Goal: Information Seeking & Learning: Learn about a topic

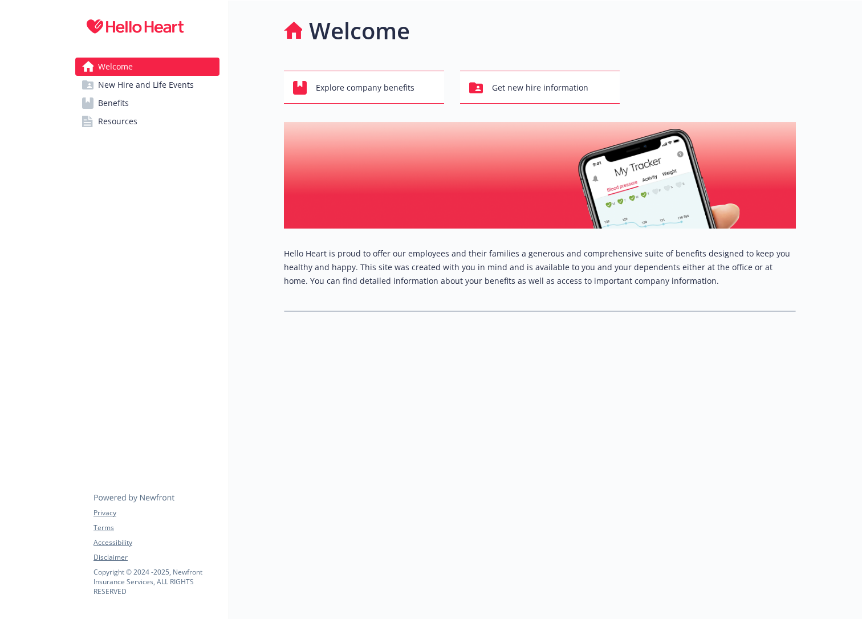
scroll to position [5, 0]
click at [119, 87] on span "New Hire and Life Events" at bounding box center [146, 85] width 96 height 18
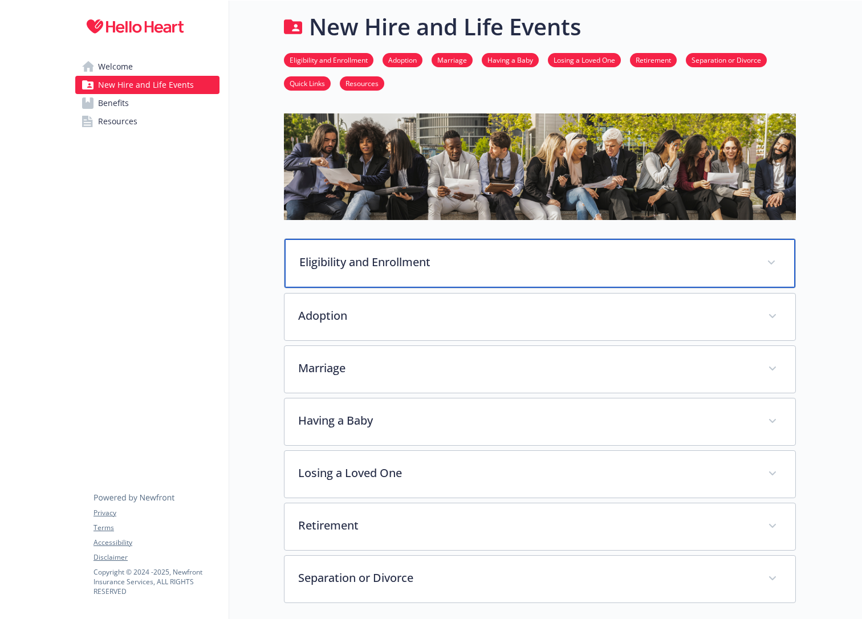
click at [411, 251] on div "Eligibility and Enrollment" at bounding box center [540, 263] width 511 height 49
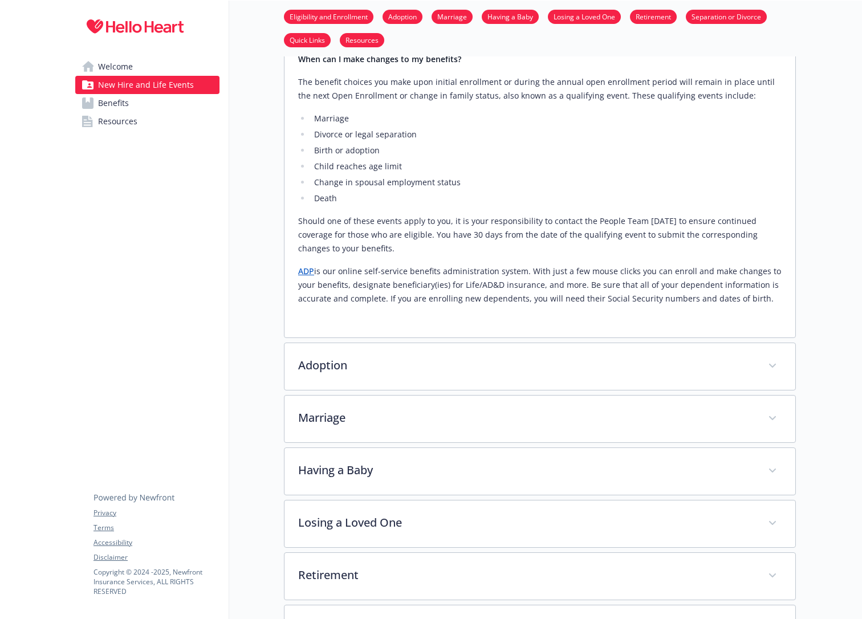
scroll to position [728, 0]
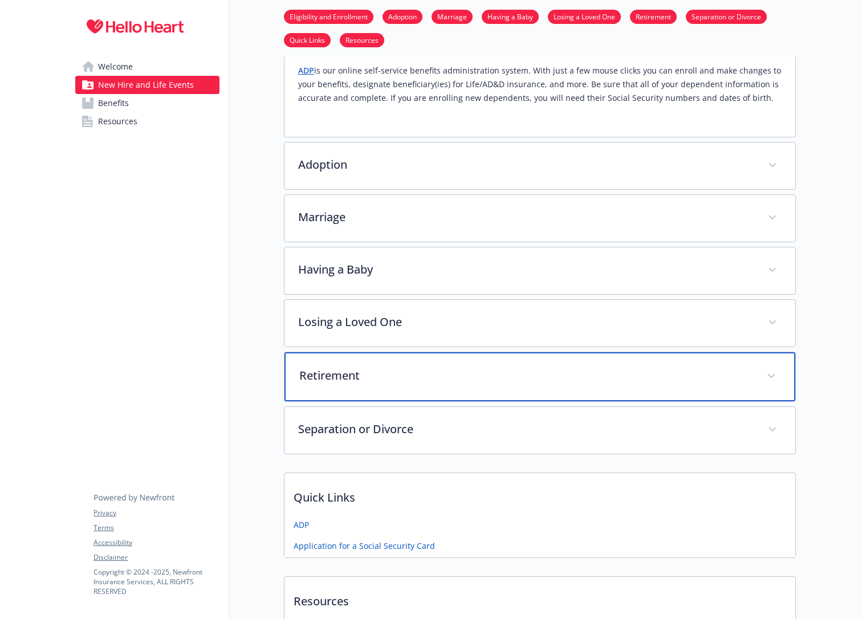
click at [470, 352] on div "Retirement" at bounding box center [540, 376] width 511 height 49
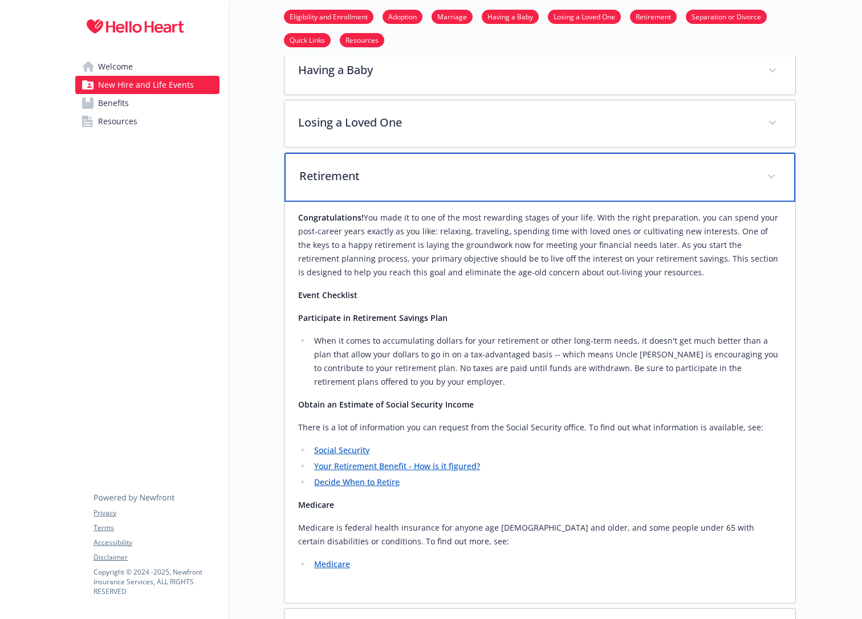
scroll to position [930, 0]
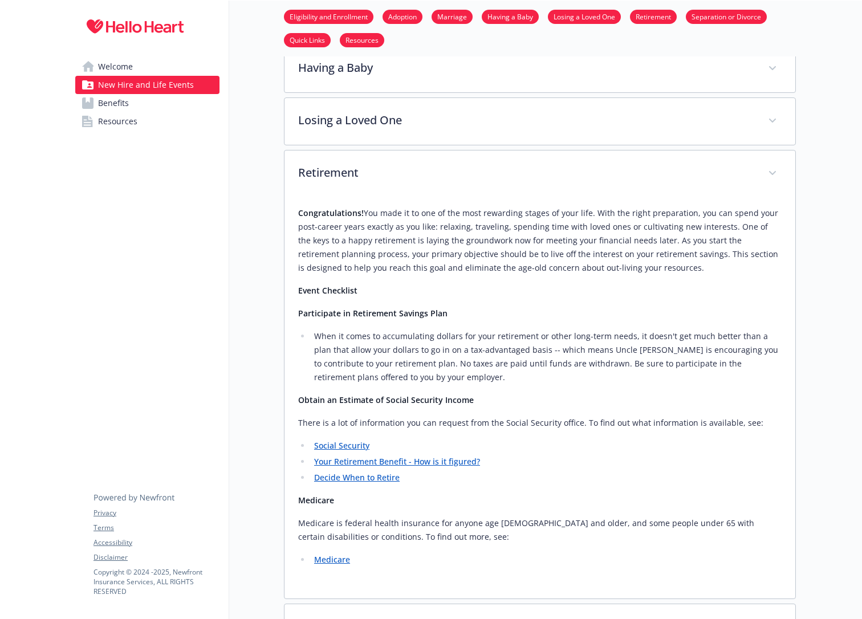
click at [132, 100] on link "Benefits" at bounding box center [147, 103] width 144 height 18
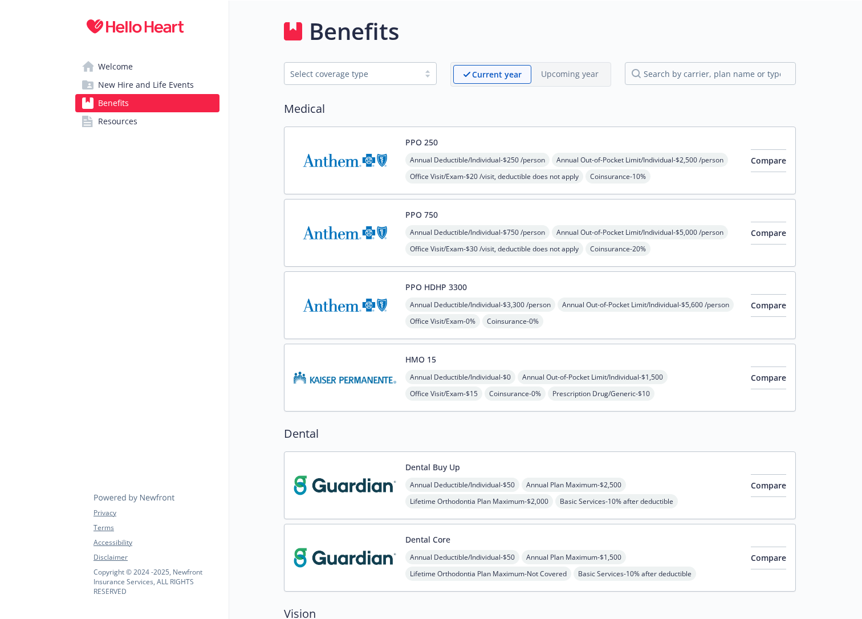
click at [684, 150] on div "PPO 250 Annual Deductible/Individual - $250 /person Annual Out-of-Pocket Limit/…" at bounding box center [573, 160] width 336 height 48
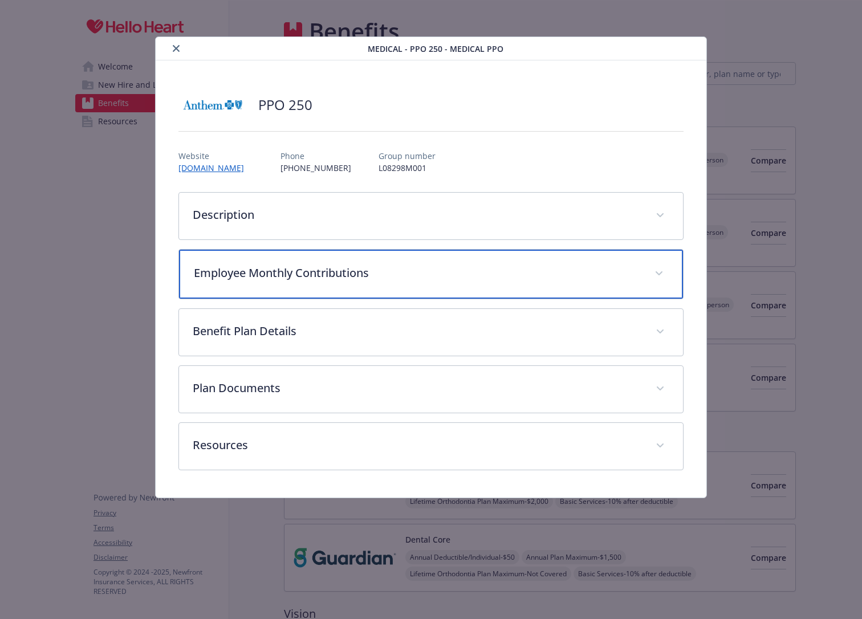
click at [477, 273] on p "Employee Monthly Contributions" at bounding box center [417, 273] width 447 height 17
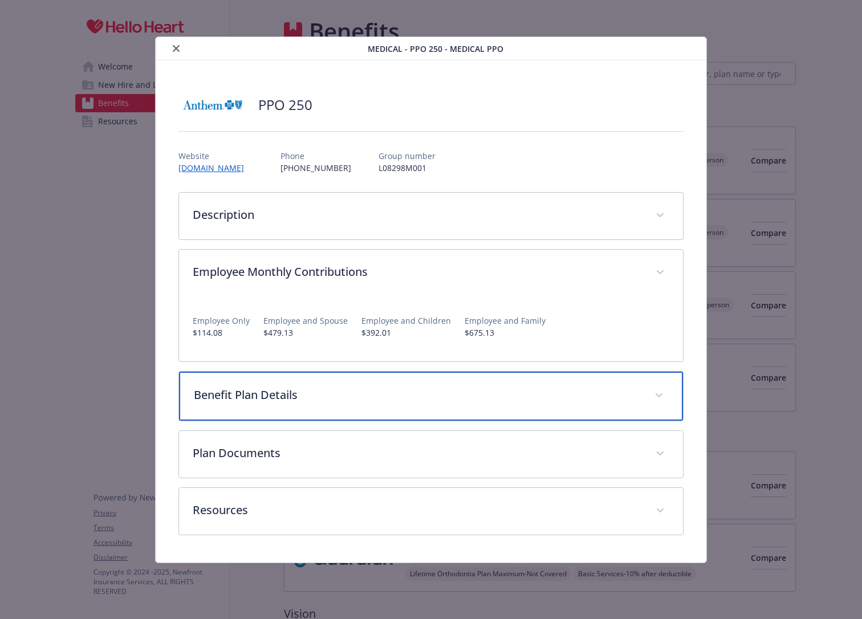
click at [433, 393] on p "Benefit Plan Details" at bounding box center [417, 395] width 447 height 17
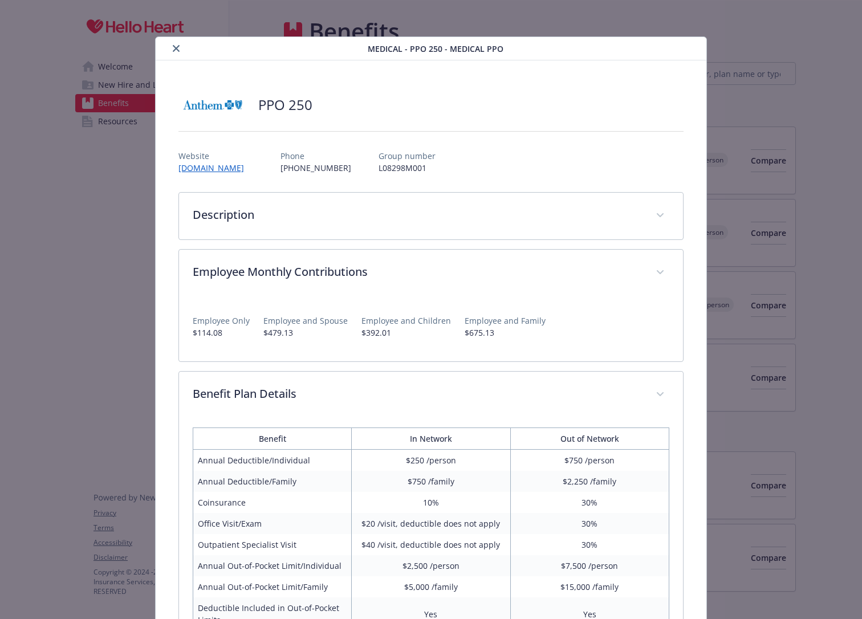
click at [180, 51] on button "close" at bounding box center [176, 49] width 14 height 14
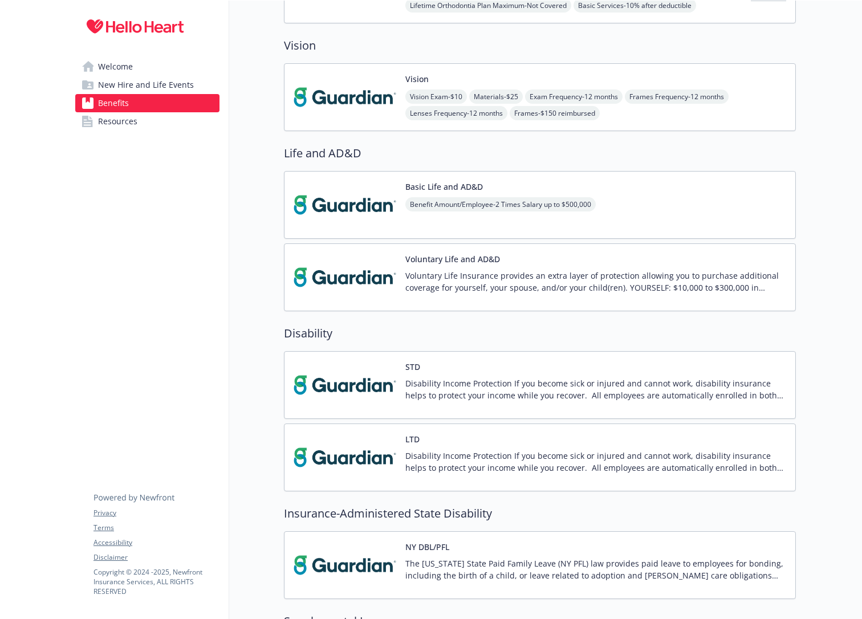
scroll to position [324, 0]
